Goal: Information Seeking & Learning: Check status

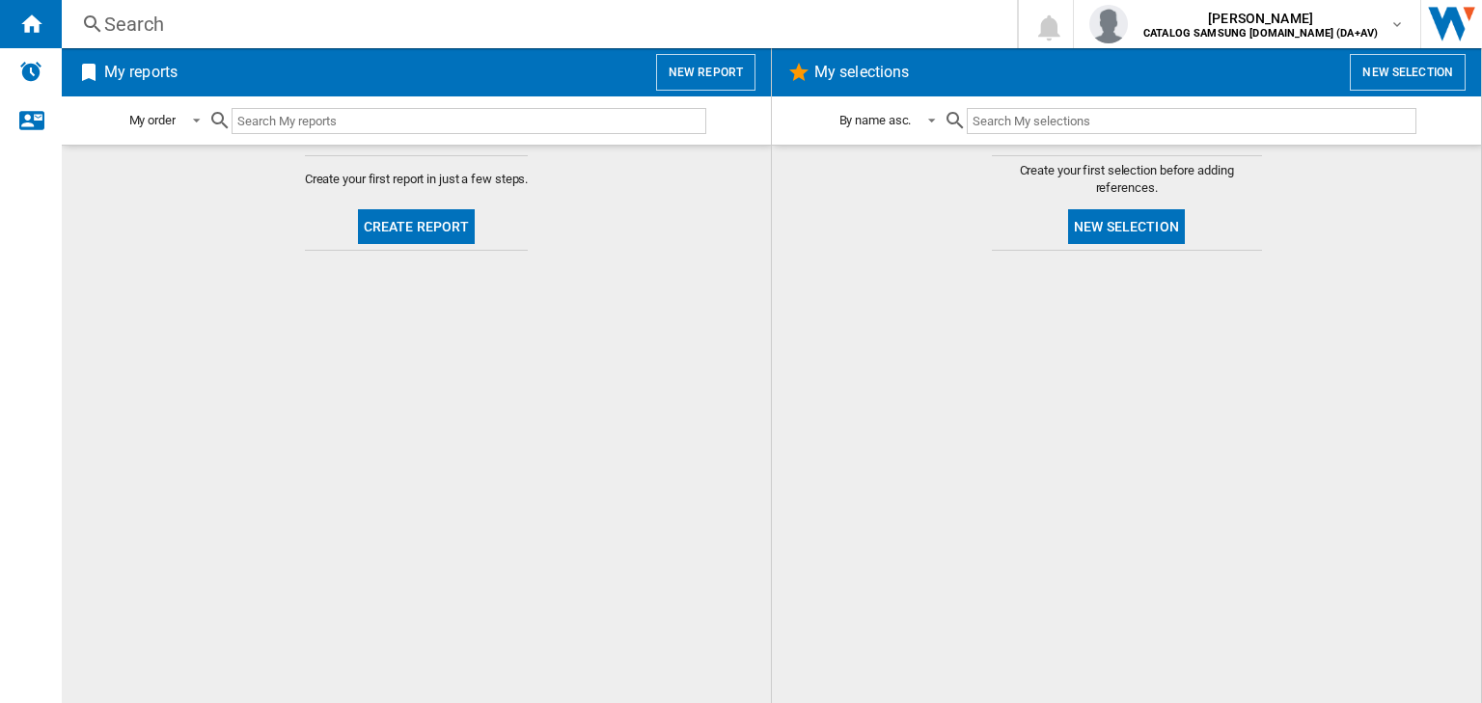
click at [141, 16] on div "Search" at bounding box center [535, 24] width 863 height 27
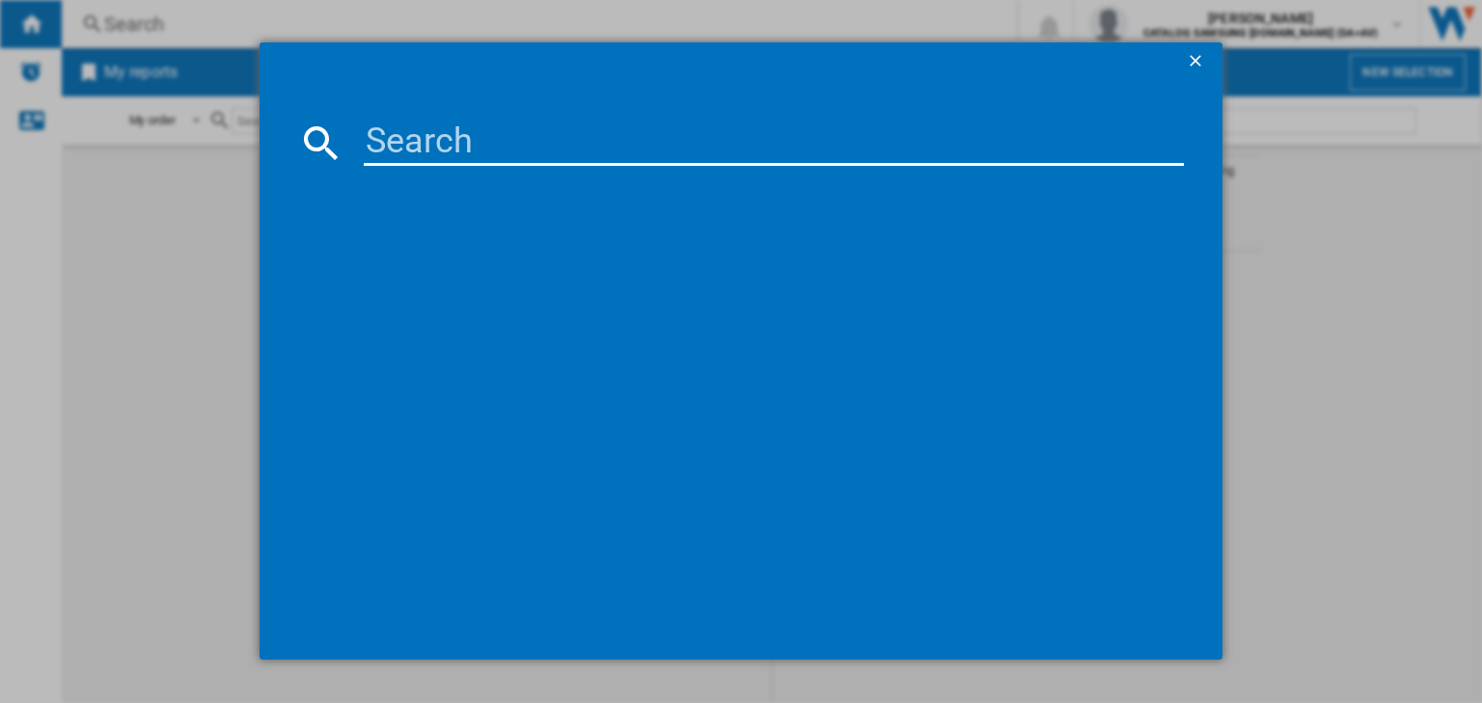
click at [473, 139] on input at bounding box center [774, 143] width 820 height 46
paste input "WAN28258GB"
type input "WAN28258GB"
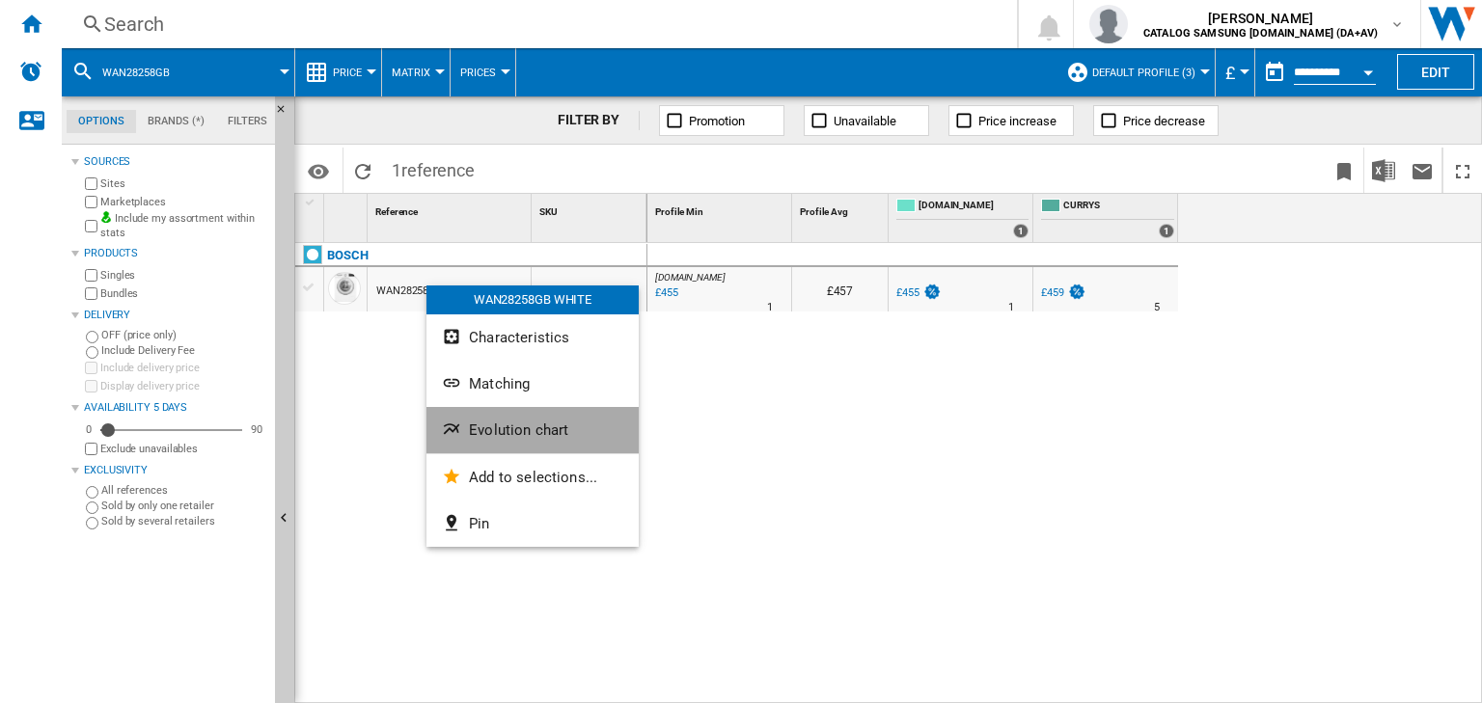
click at [540, 424] on span "Evolution chart" at bounding box center [518, 430] width 99 height 17
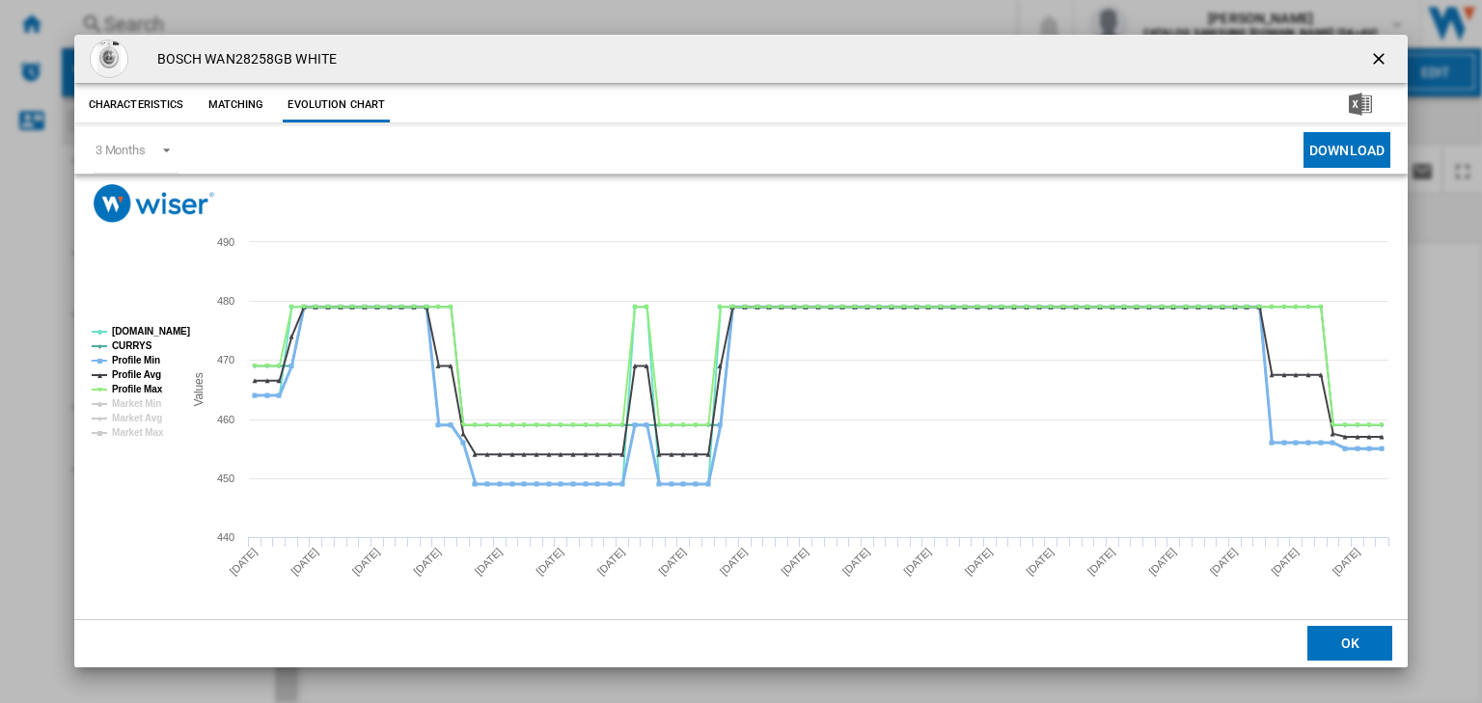
click at [134, 362] on tspan "Profile Min" at bounding box center [136, 360] width 48 height 11
click at [139, 374] on tspan "Profile Avg" at bounding box center [136, 375] width 49 height 11
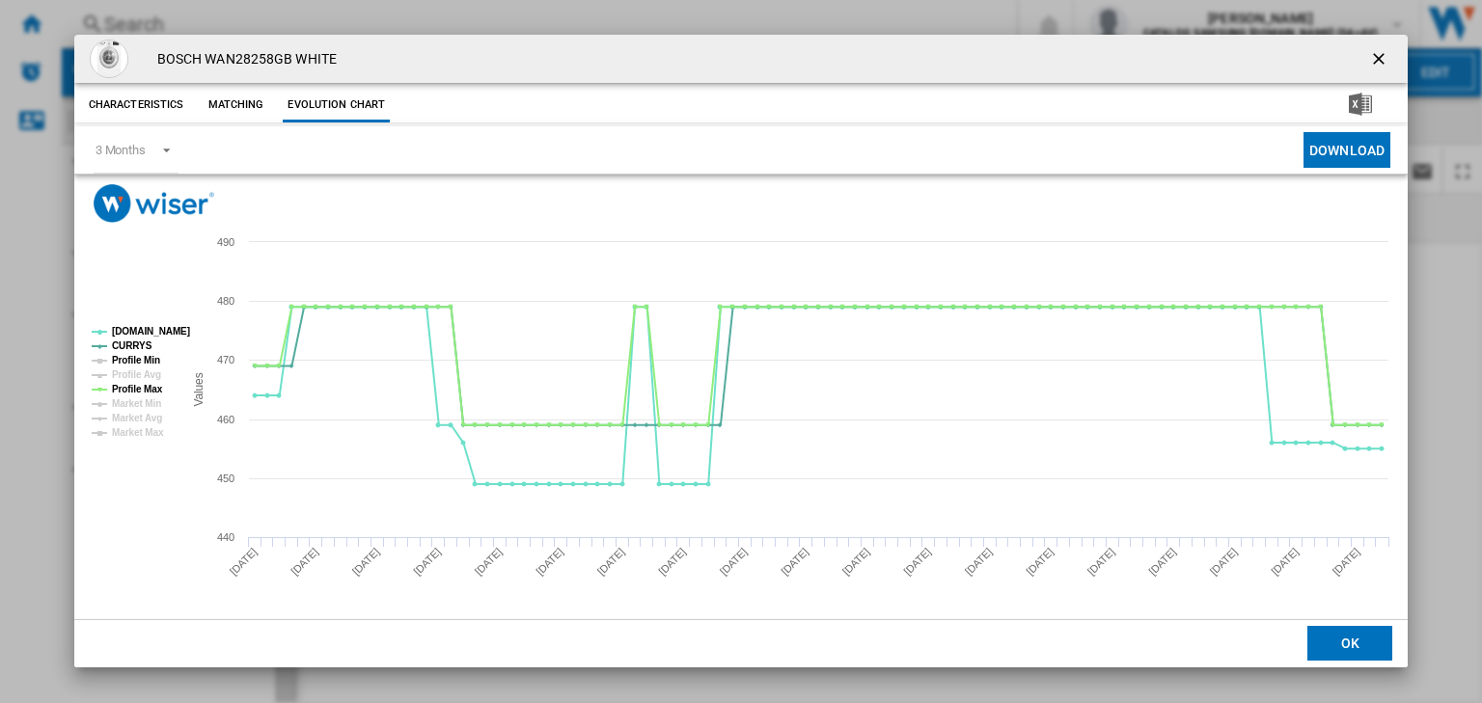
click at [145, 363] on tspan "Profile Min" at bounding box center [136, 360] width 48 height 11
click at [149, 365] on tspan "Profile Min" at bounding box center [136, 360] width 48 height 11
click at [148, 386] on tspan "Profile Max" at bounding box center [137, 389] width 51 height 11
click at [150, 372] on tspan "Profile Avg" at bounding box center [136, 375] width 49 height 11
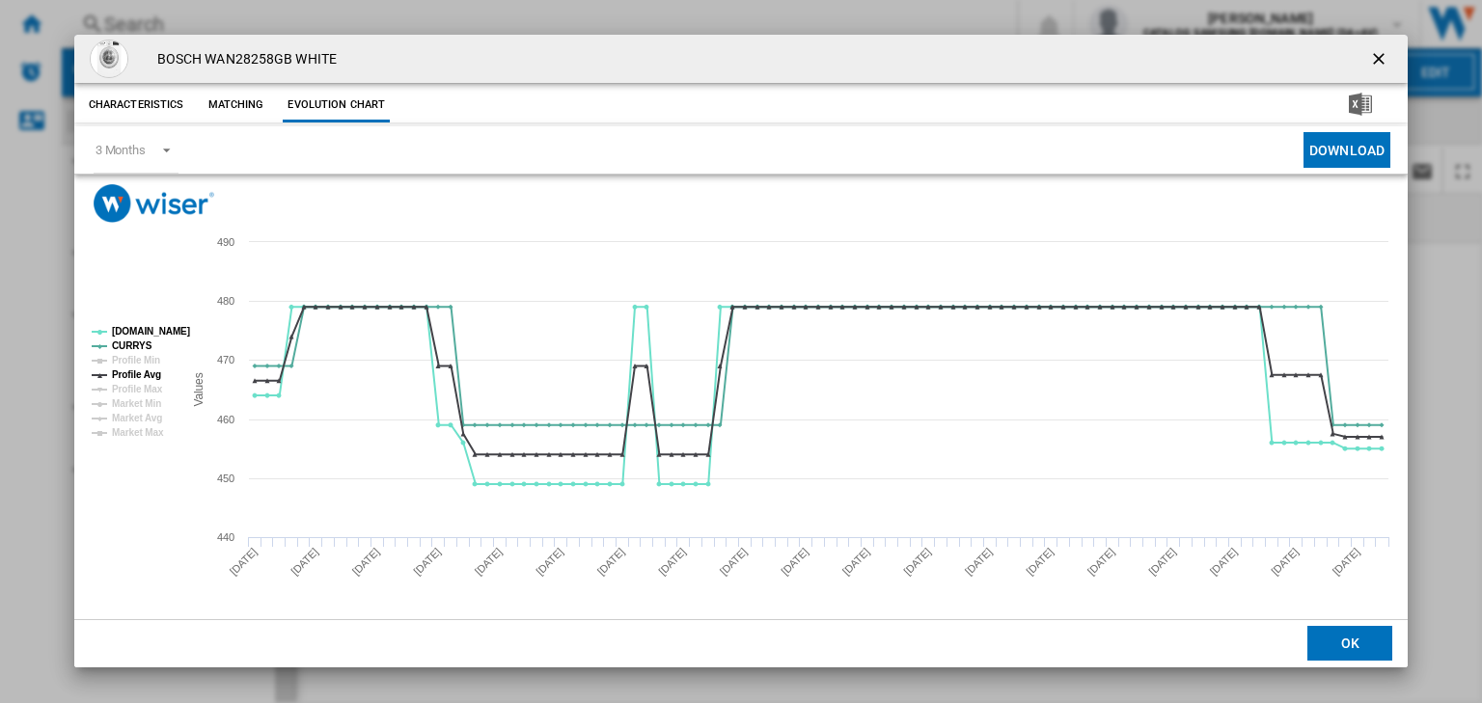
click at [1373, 60] on ng-md-icon "getI18NText('BUTTONS.CLOSE_DIALOG')" at bounding box center [1380, 60] width 23 height 23
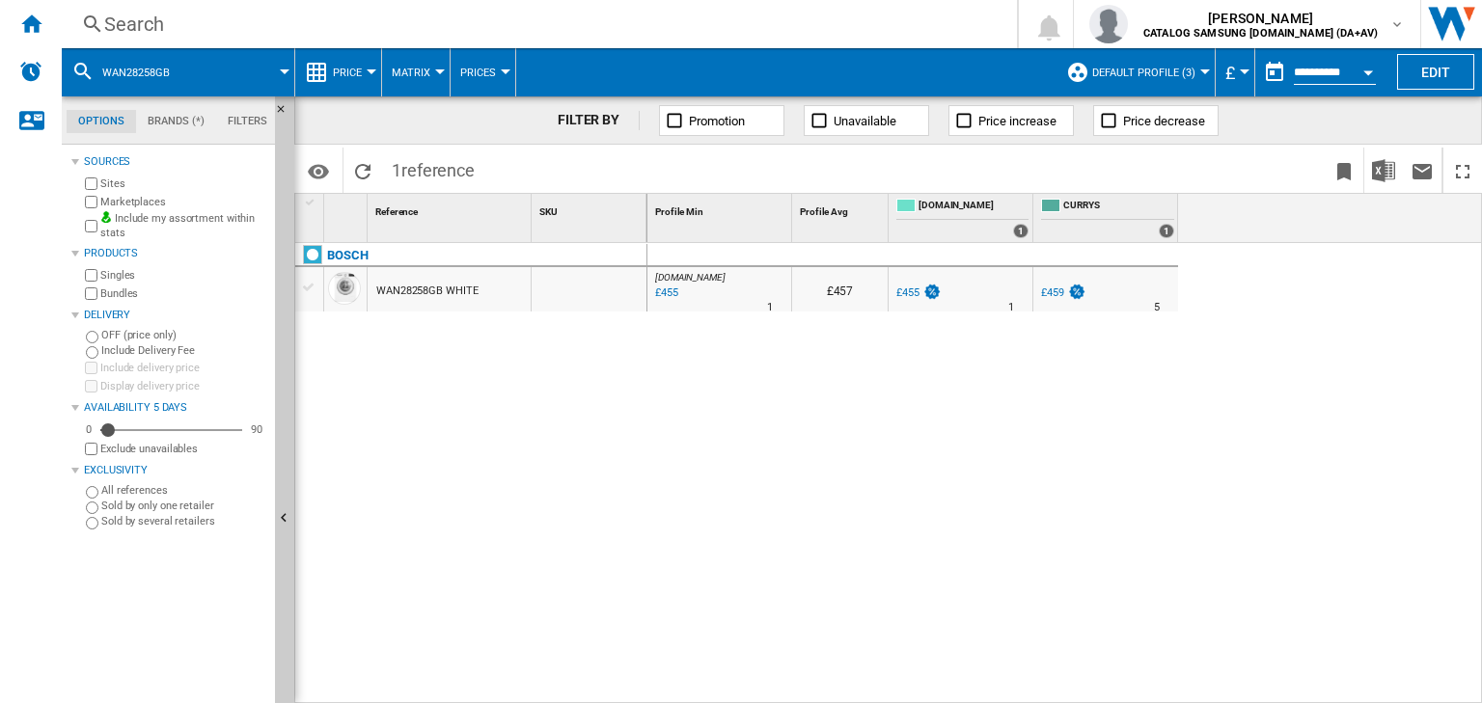
click at [149, 20] on div "Search" at bounding box center [535, 24] width 863 height 27
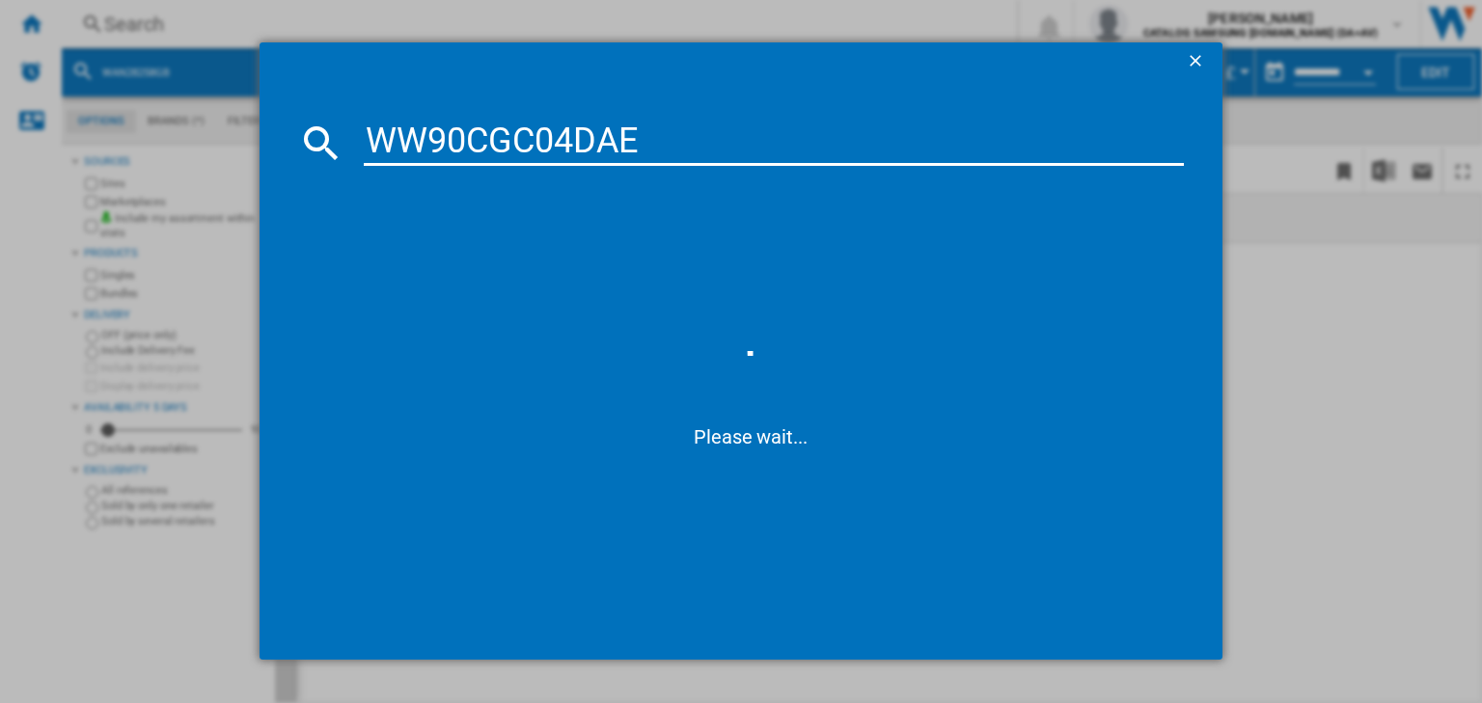
type input "WW90CGC04DAE"
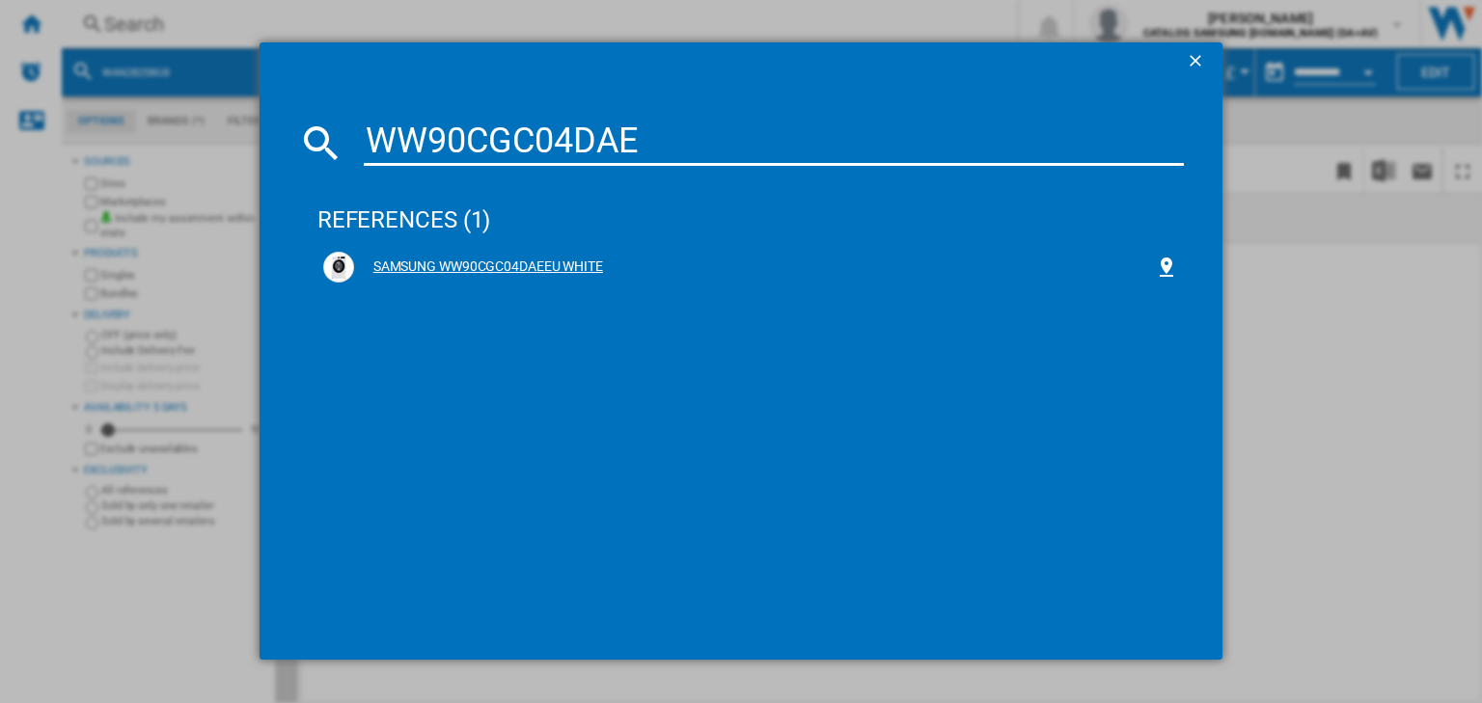
drag, startPoint x: 462, startPoint y: 266, endPoint x: 444, endPoint y: 262, distance: 18.7
click at [462, 266] on div "SAMSUNG WW90CGC04DAEEU WHITE" at bounding box center [754, 267] width 801 height 19
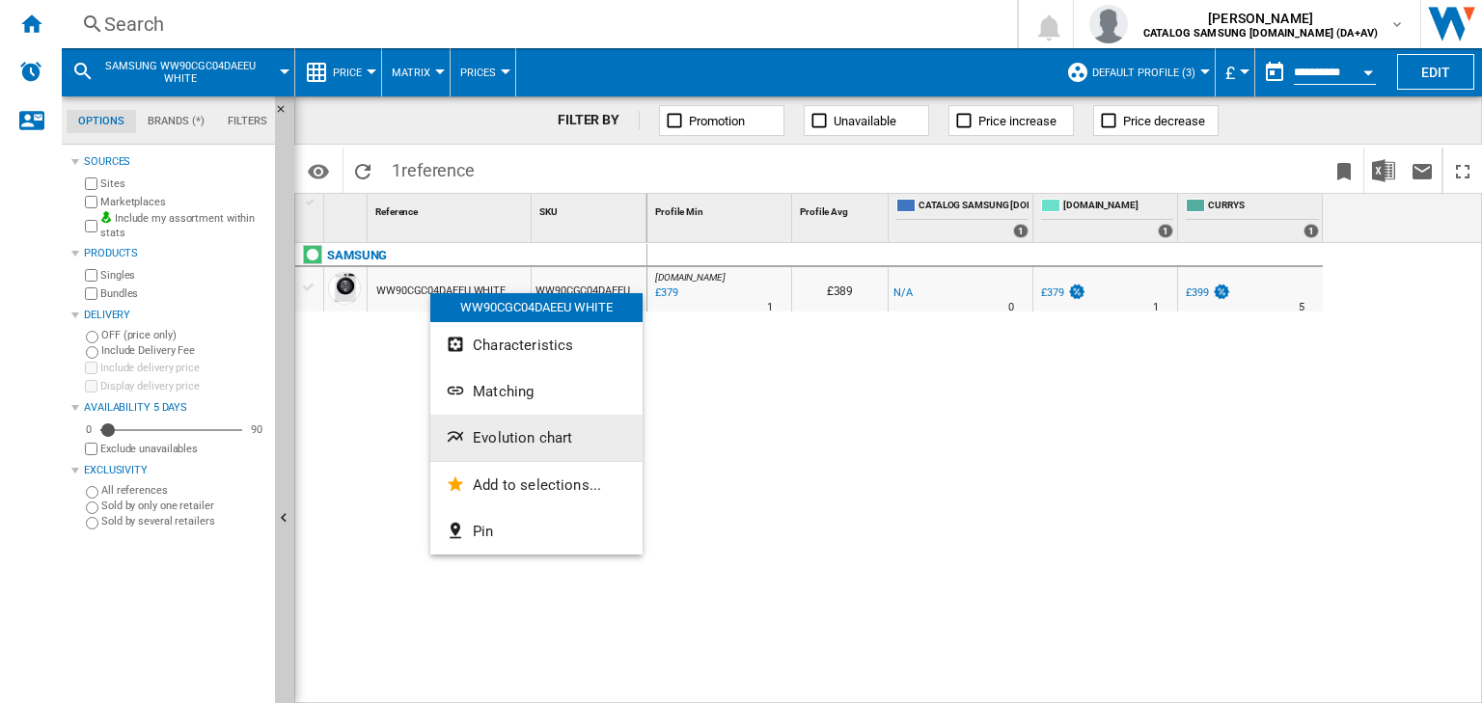
click at [537, 438] on span "Evolution chart" at bounding box center [522, 437] width 99 height 17
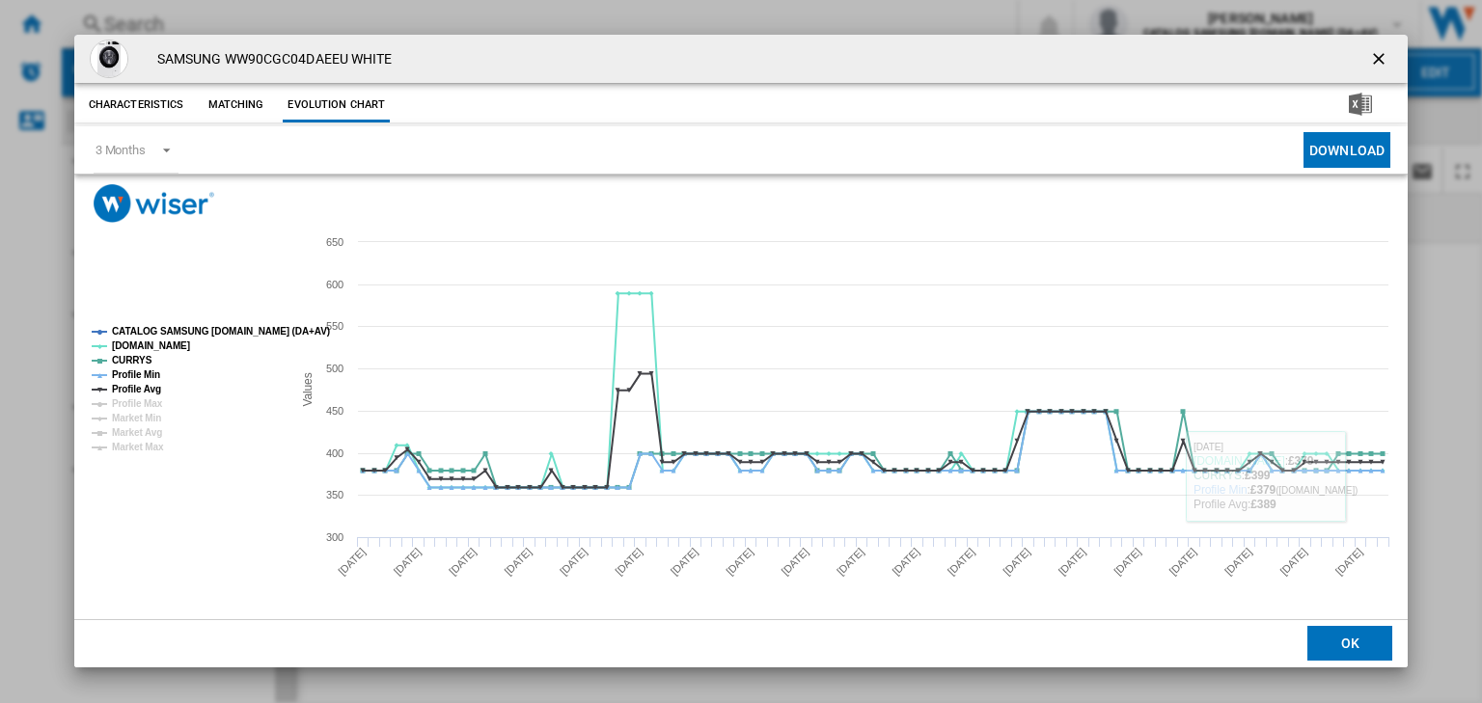
click at [1376, 57] on ng-md-icon "getI18NText('BUTTONS.CLOSE_DIALOG')" at bounding box center [1380, 60] width 23 height 23
